Goal: Task Accomplishment & Management: Use online tool/utility

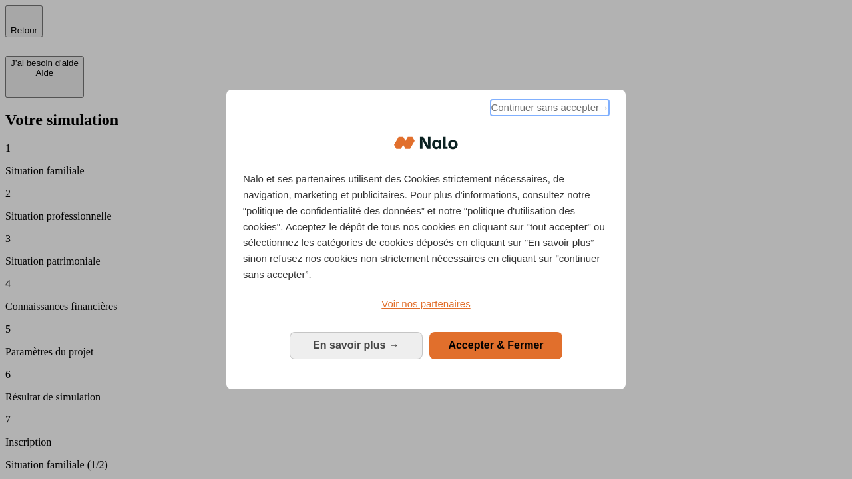
click at [549, 110] on span "Continuer sans accepter →" at bounding box center [550, 108] width 119 height 16
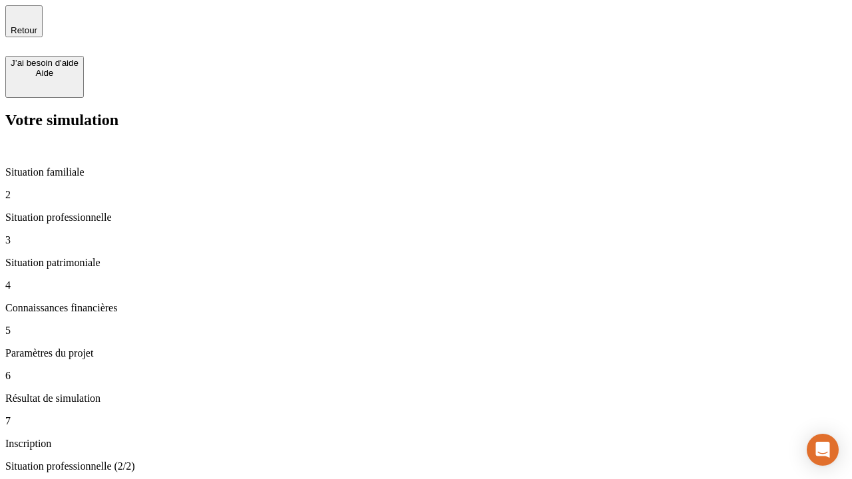
type input "30 000"
